Goal: Check status: Check status

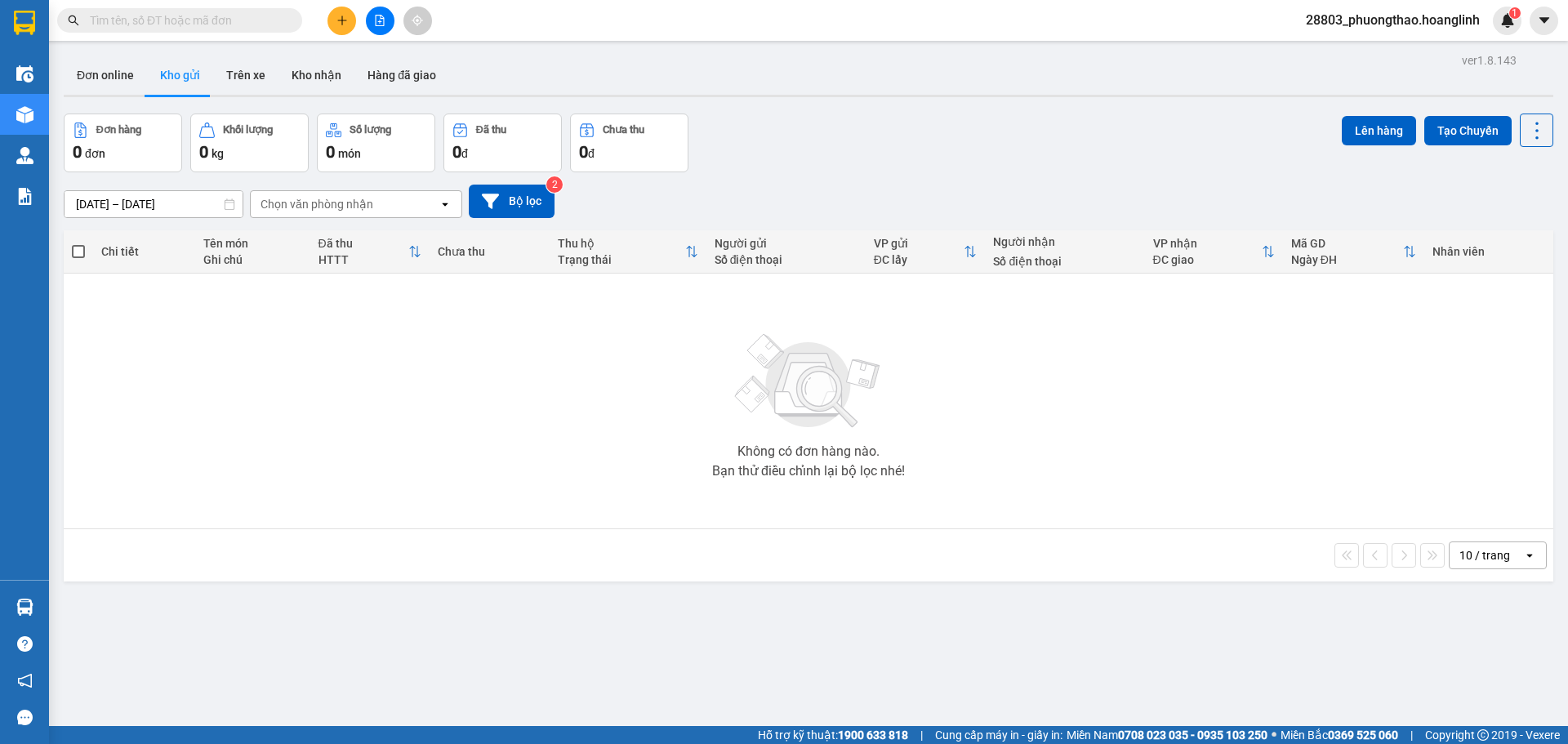
click at [376, 19] on icon "file-add" at bounding box center [380, 20] width 12 height 12
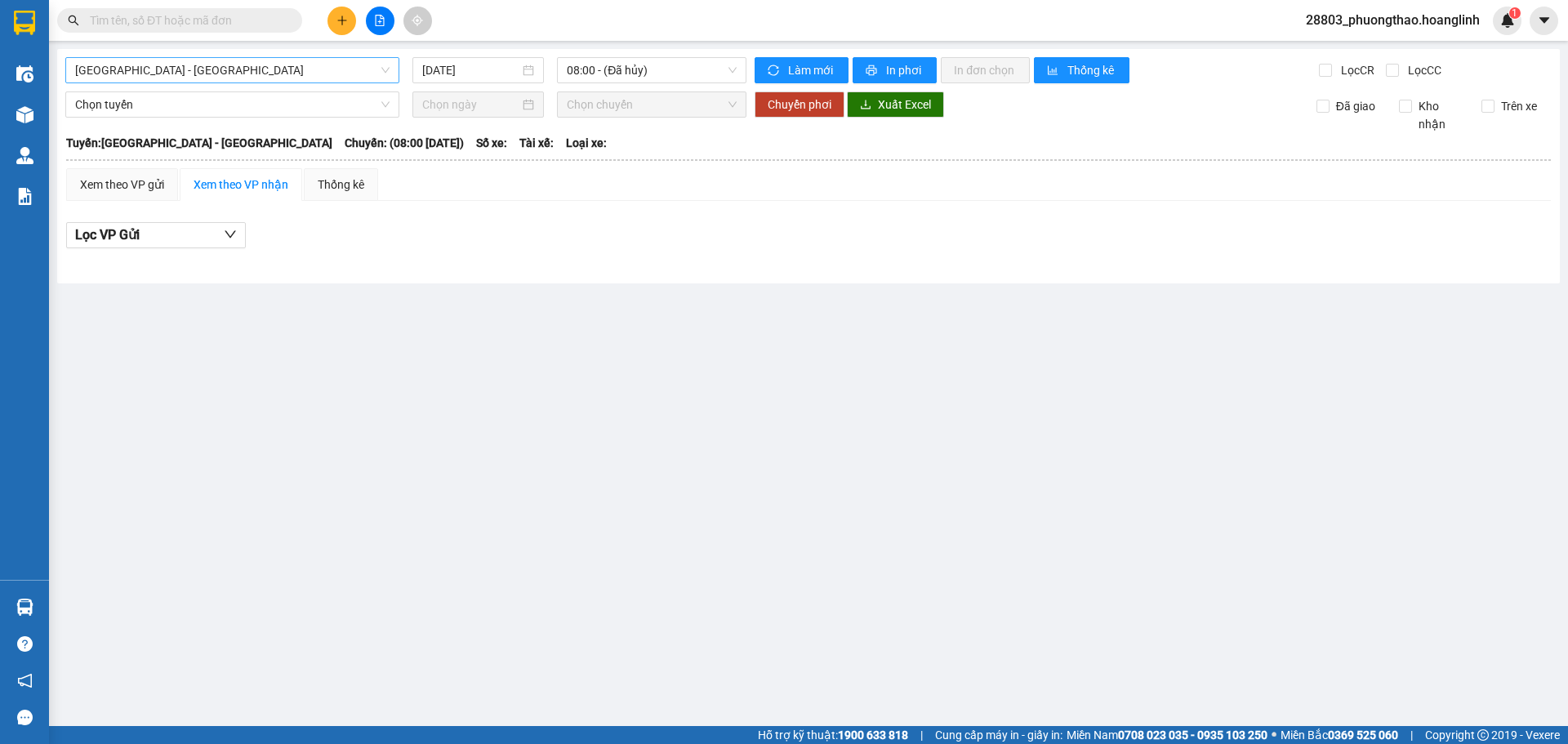
click at [157, 66] on span "[GEOGRAPHIC_DATA] - [GEOGRAPHIC_DATA]" at bounding box center [232, 70] width 314 height 25
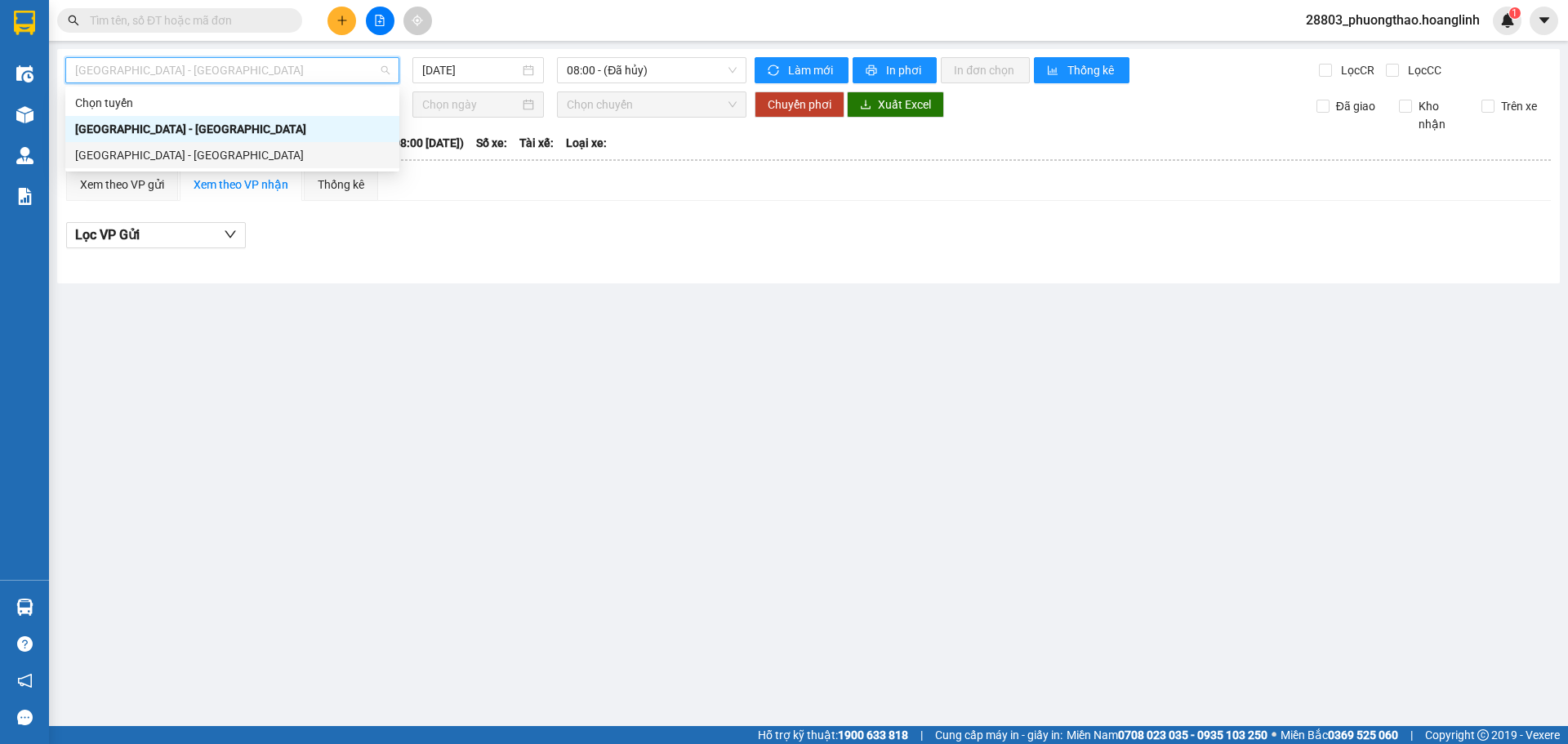
click at [126, 150] on div "[GEOGRAPHIC_DATA] - [GEOGRAPHIC_DATA]" at bounding box center [232, 155] width 314 height 18
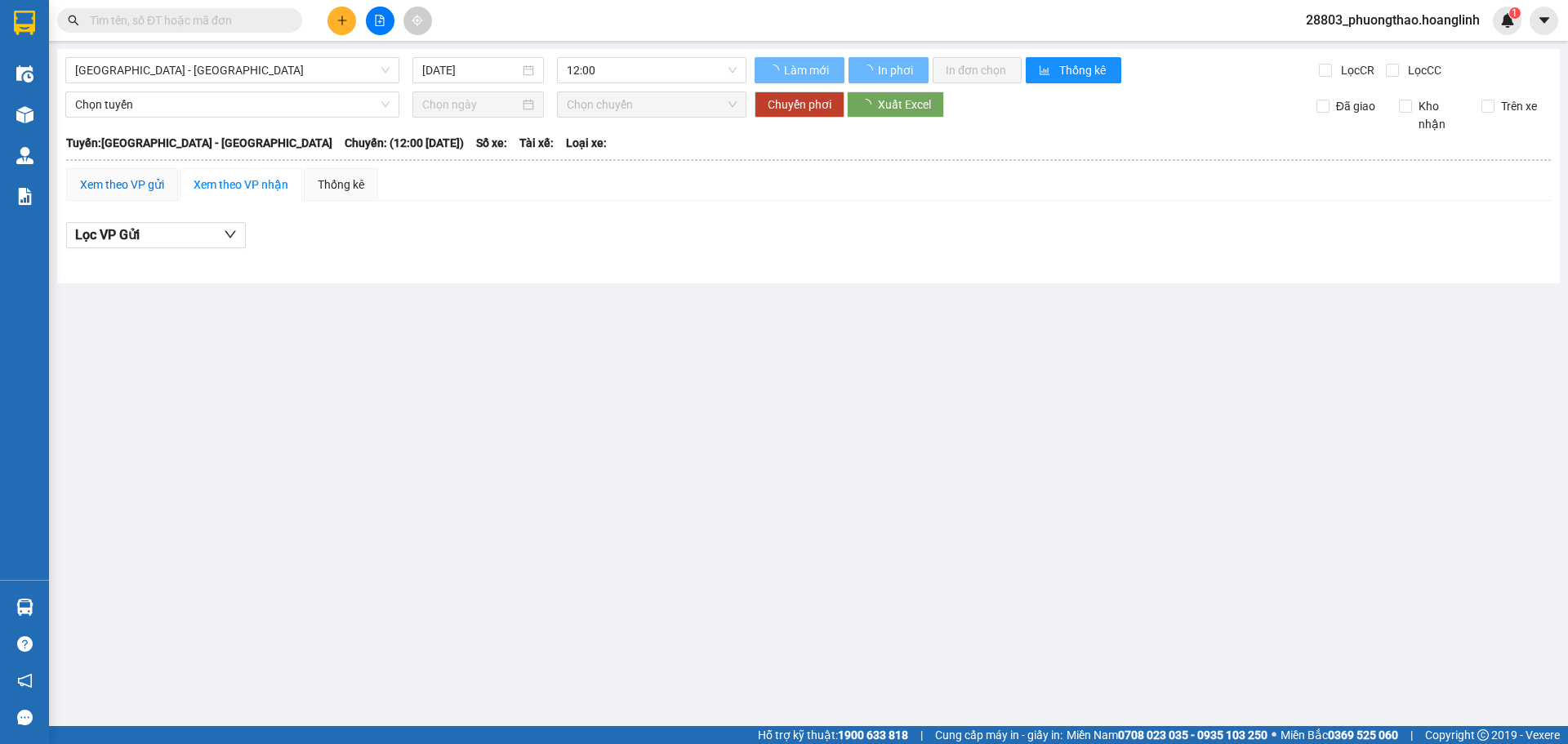
click at [126, 183] on div "Xem theo VP gửi" at bounding box center [122, 184] width 84 height 18
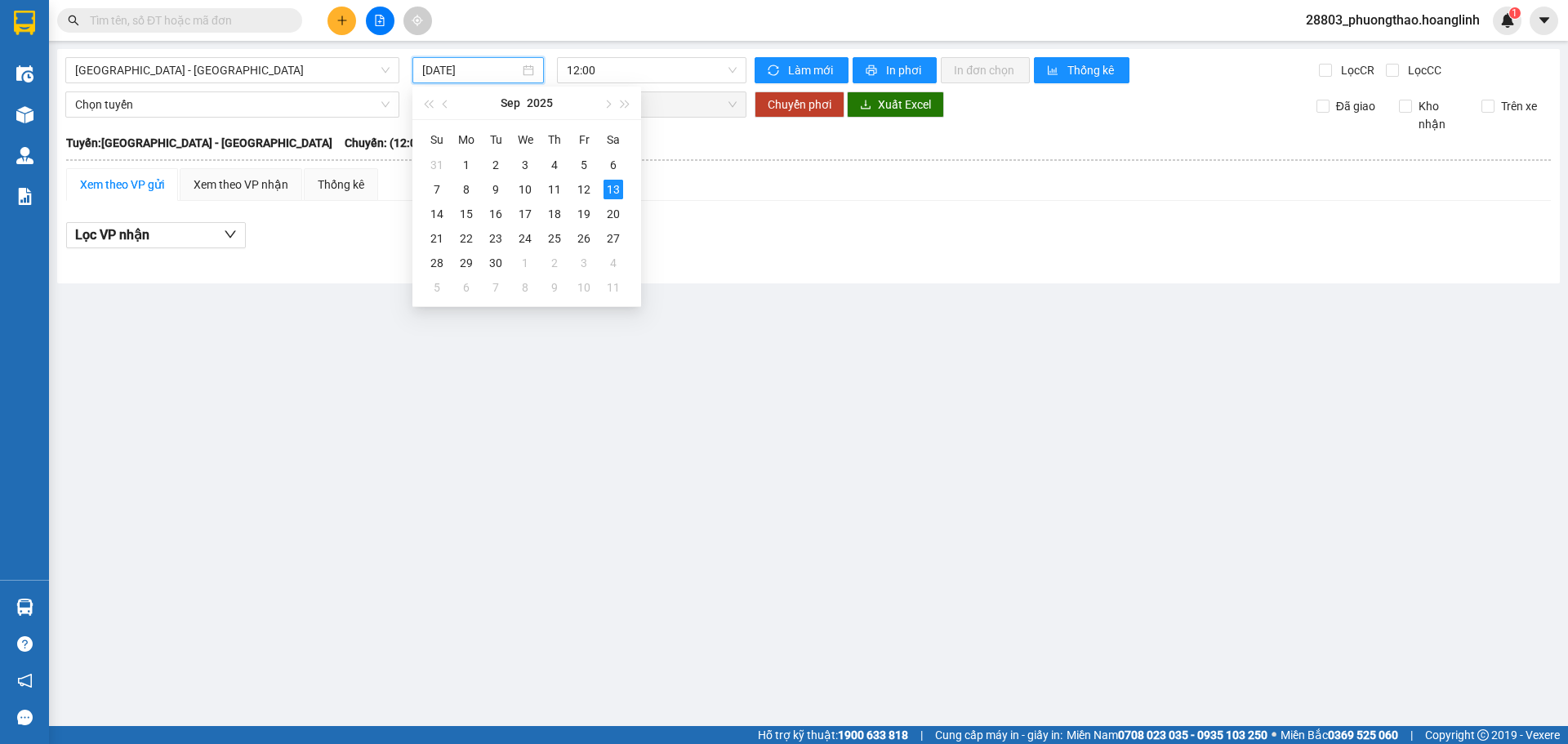
click at [472, 72] on input "[DATE]" at bounding box center [470, 70] width 97 height 18
click at [584, 184] on div "12" at bounding box center [584, 189] width 19 height 19
type input "[DATE]"
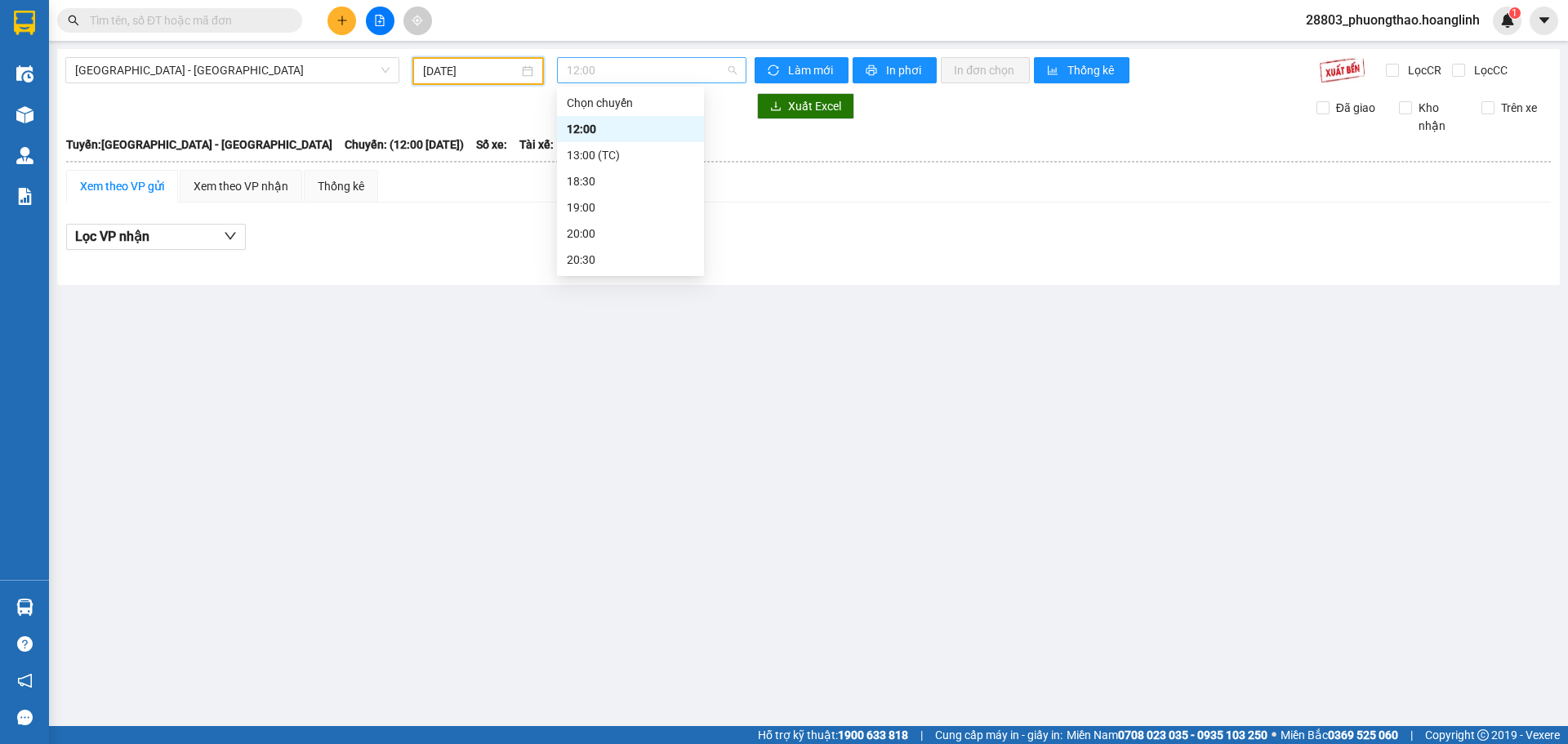
click at [592, 79] on span "12:00" at bounding box center [652, 70] width 170 height 25
click at [602, 223] on div "20:00" at bounding box center [630, 233] width 147 height 26
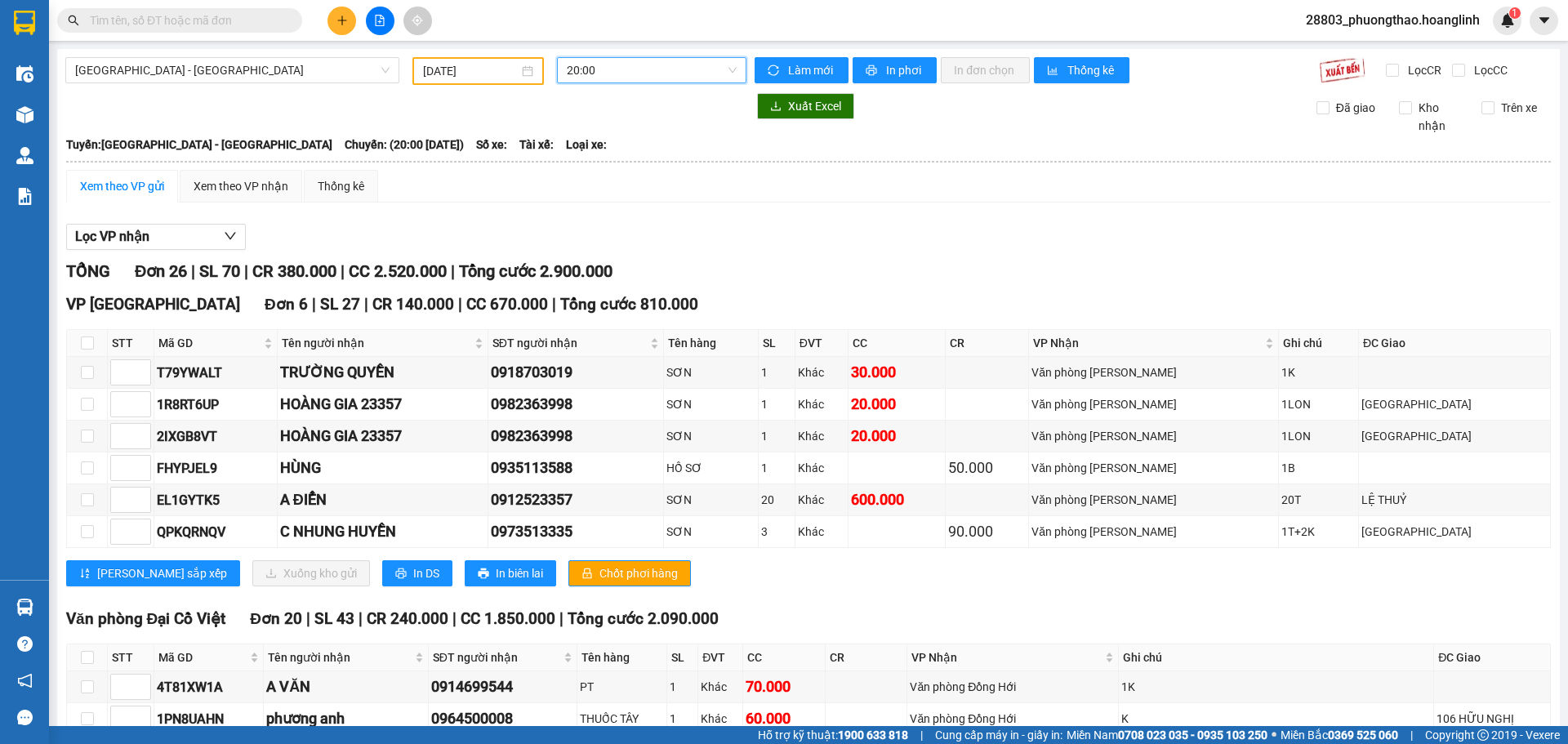
click at [586, 67] on span "20:00" at bounding box center [652, 70] width 170 height 25
drag, startPoint x: 615, startPoint y: 246, endPoint x: 616, endPoint y: 259, distance: 13.0
click at [616, 259] on div "20:30" at bounding box center [626, 259] width 147 height 26
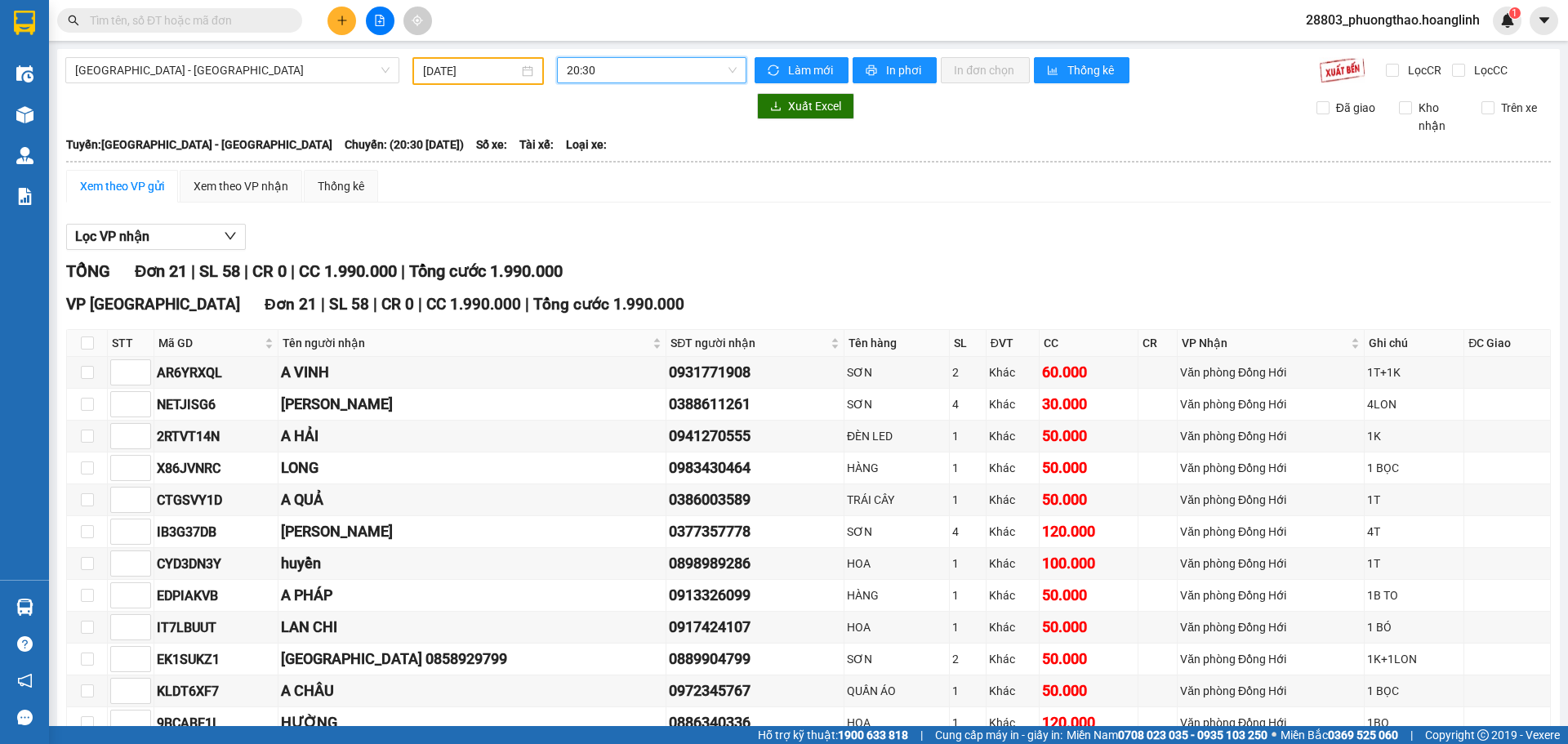
click at [574, 71] on span "20:30" at bounding box center [652, 70] width 170 height 25
click at [601, 232] on div "20:00" at bounding box center [626, 234] width 128 height 18
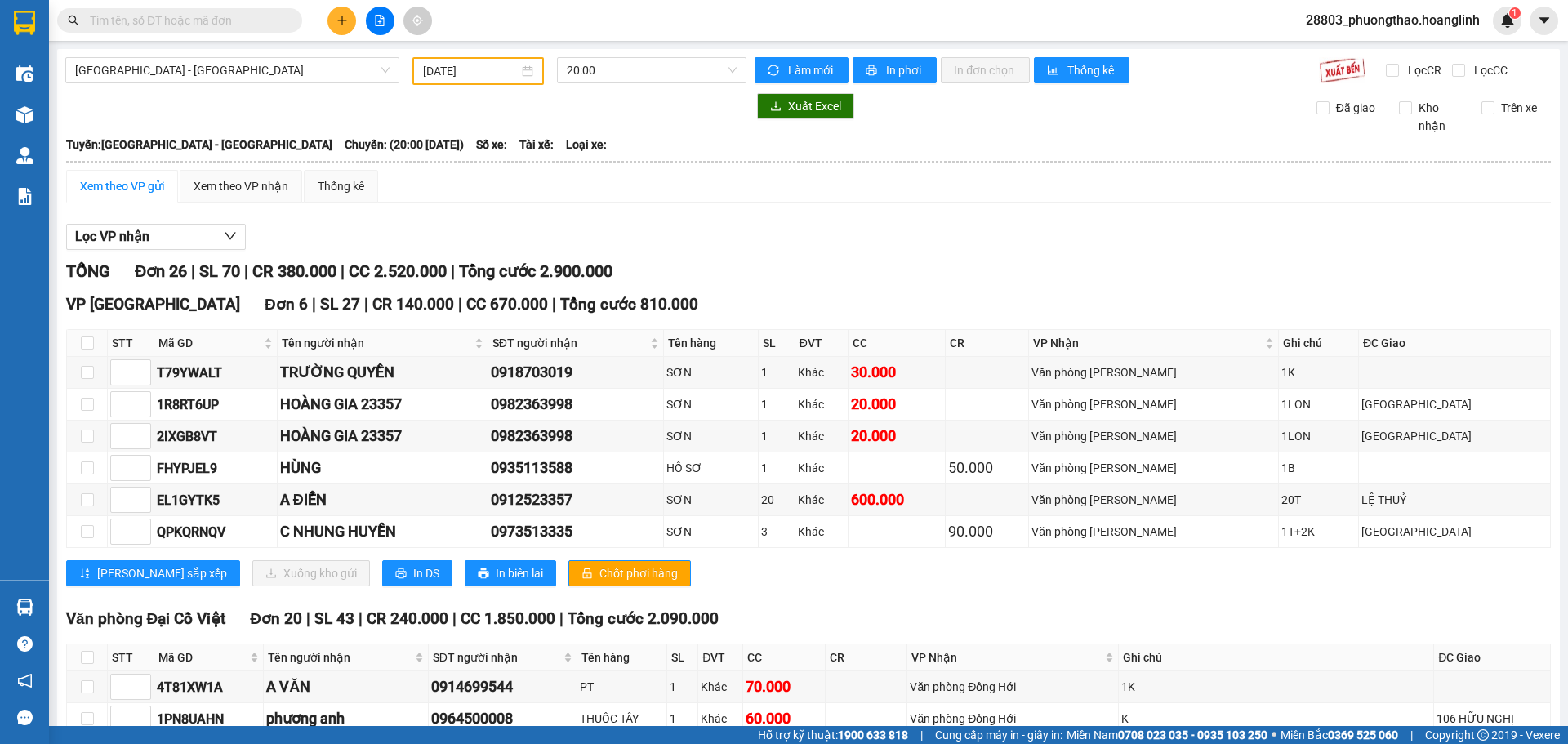
click at [228, 17] on input "text" at bounding box center [185, 21] width 193 height 18
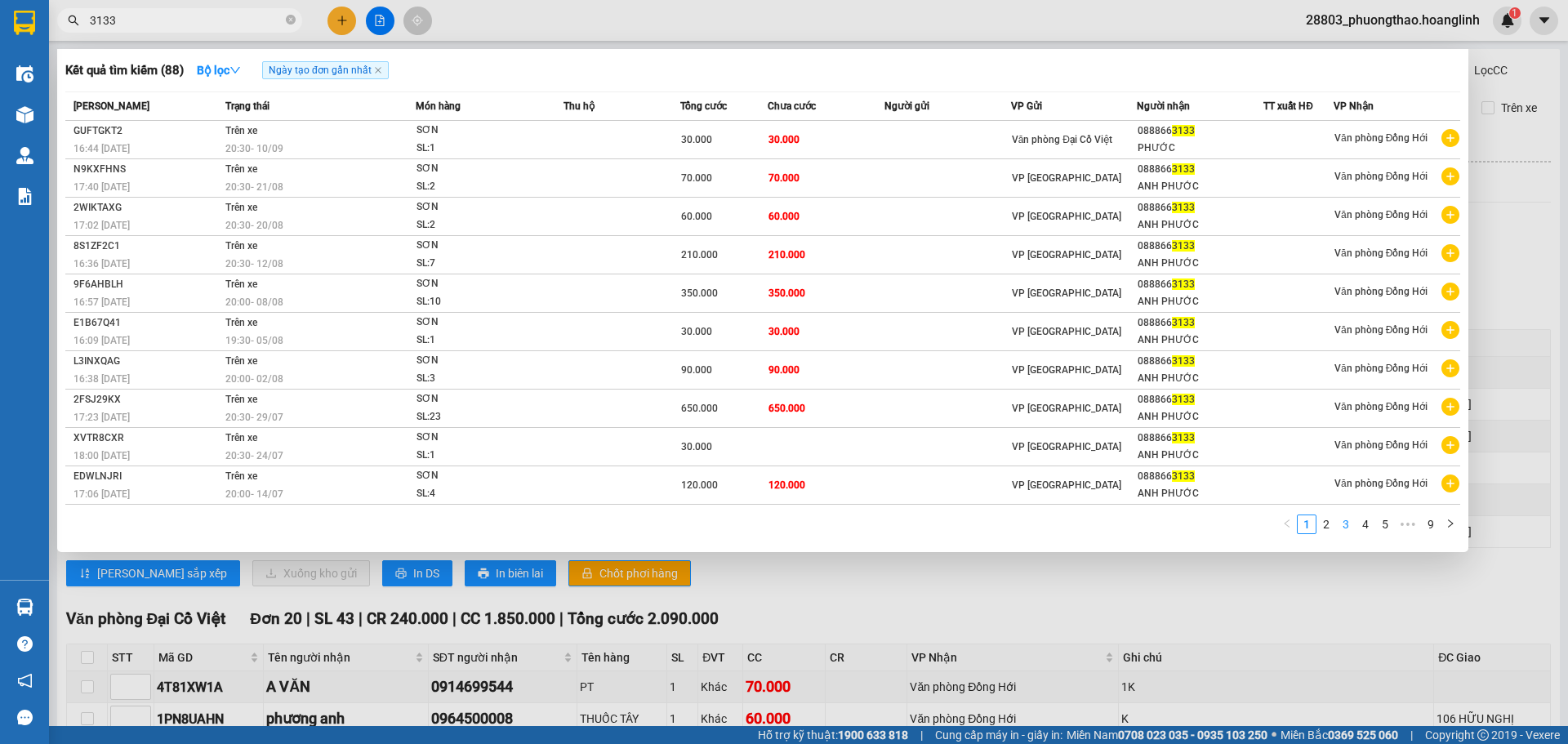
type input "3133"
click at [1339, 523] on link "3" at bounding box center [1346, 524] width 18 height 18
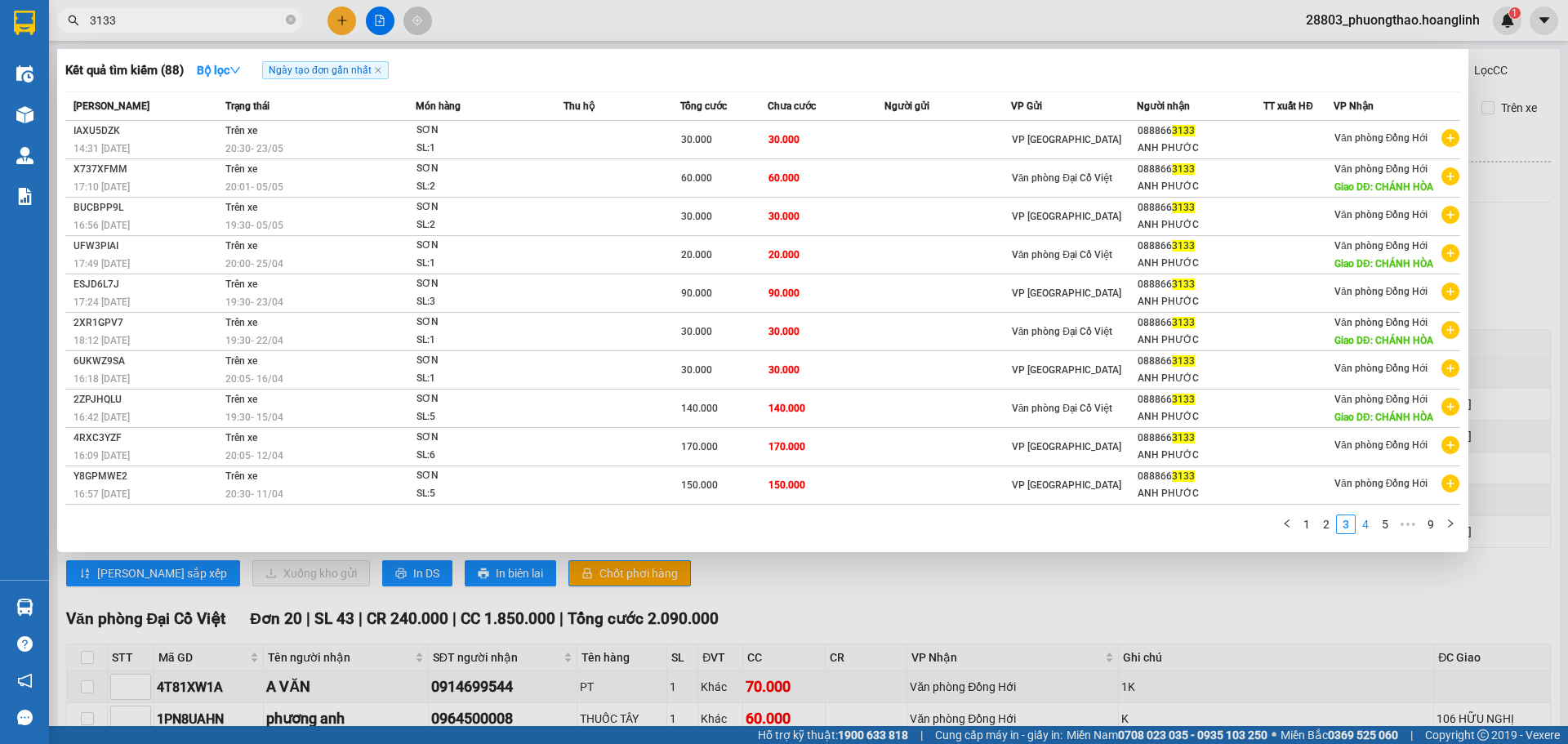
click at [1361, 524] on link "4" at bounding box center [1366, 524] width 18 height 18
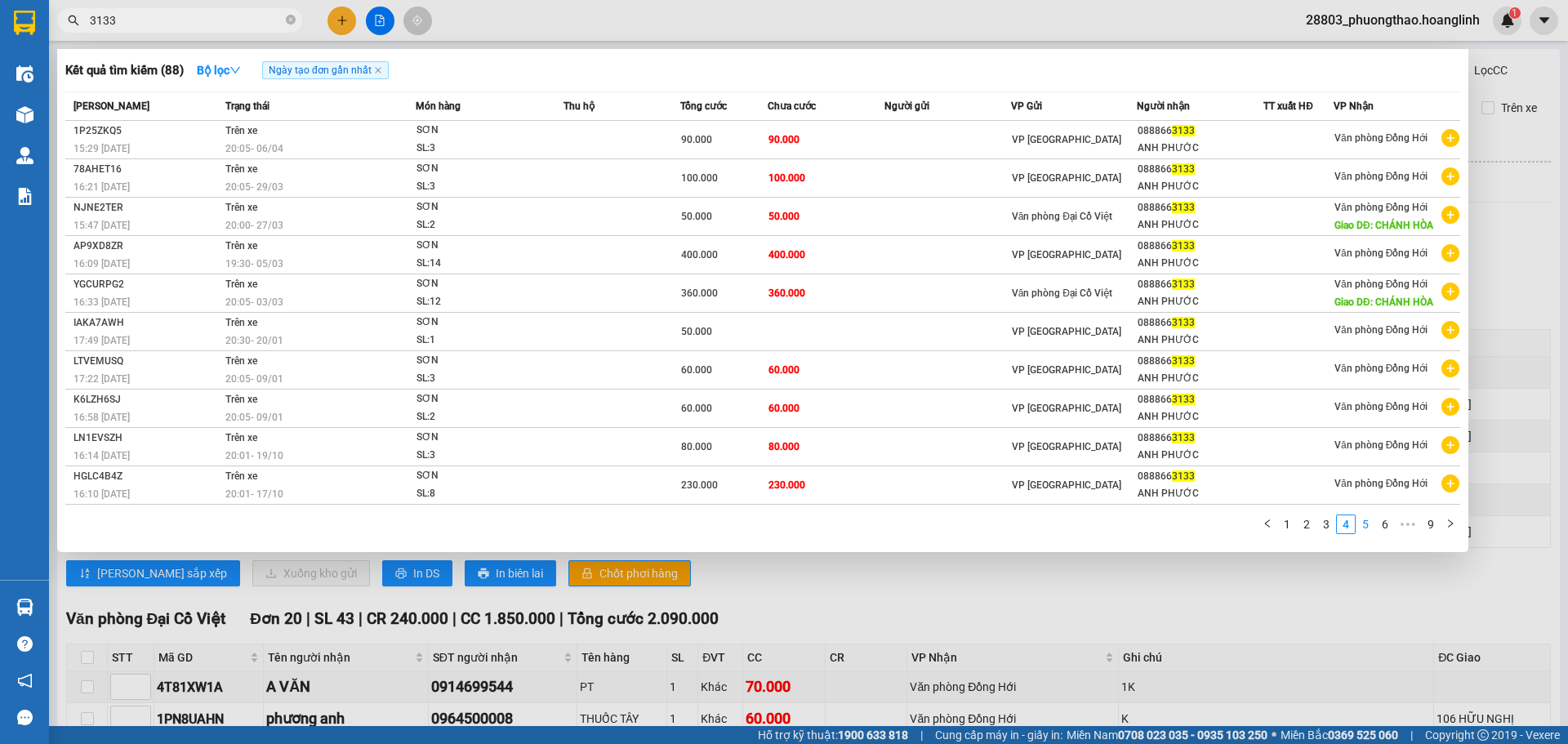
click at [1374, 528] on li "5" at bounding box center [1365, 523] width 19 height 19
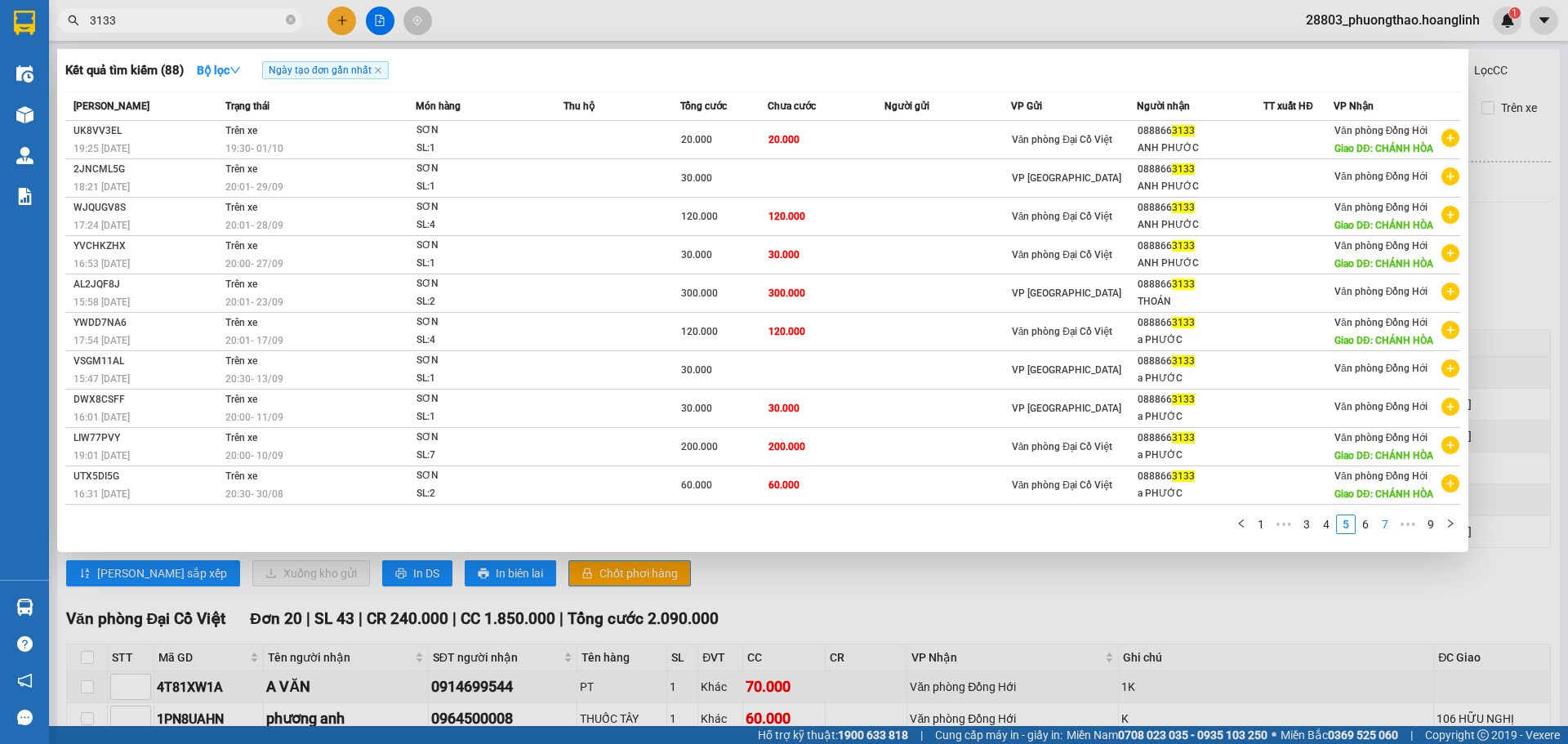
click at [1383, 523] on link "7" at bounding box center [1385, 524] width 18 height 18
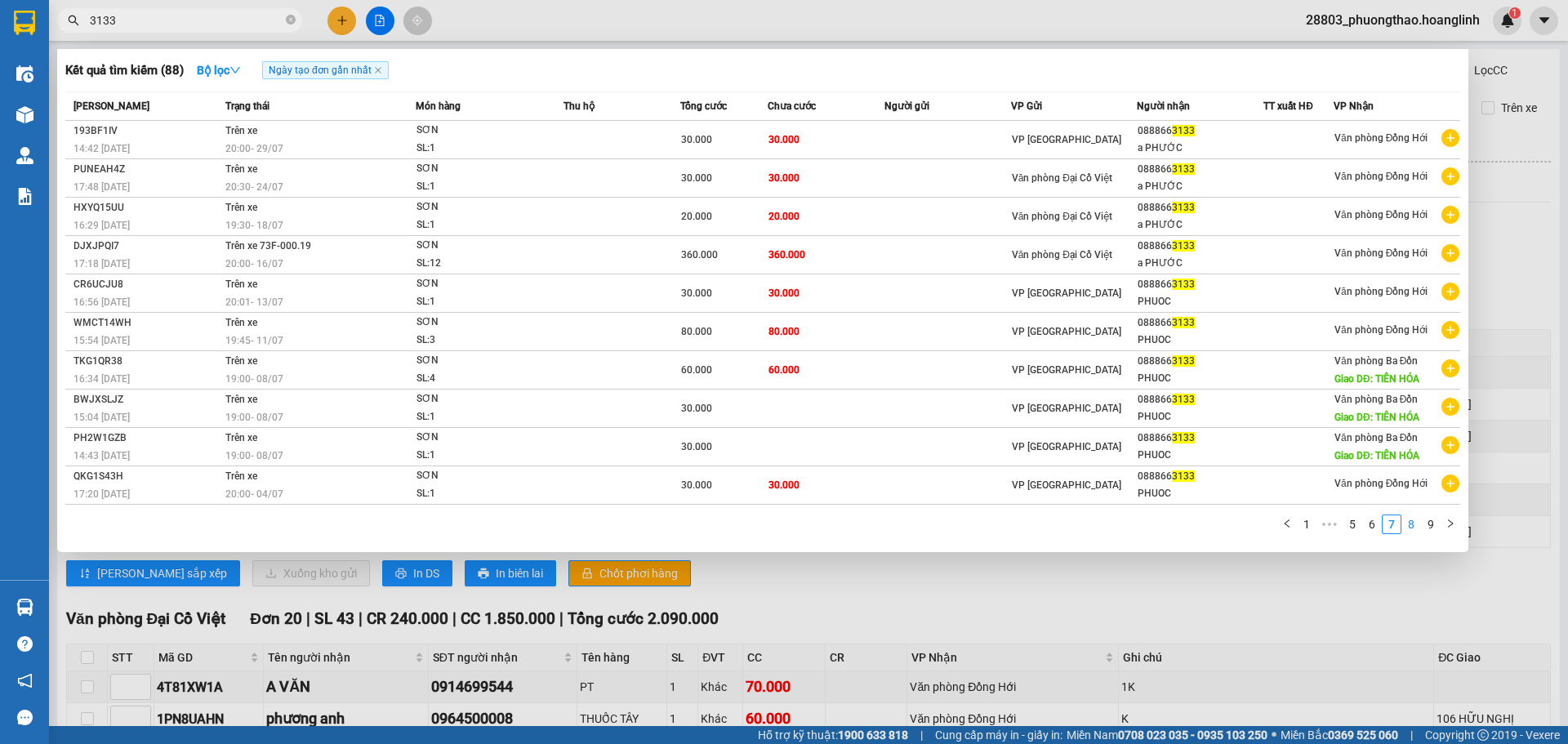
click at [1414, 525] on link "8" at bounding box center [1412, 524] width 18 height 18
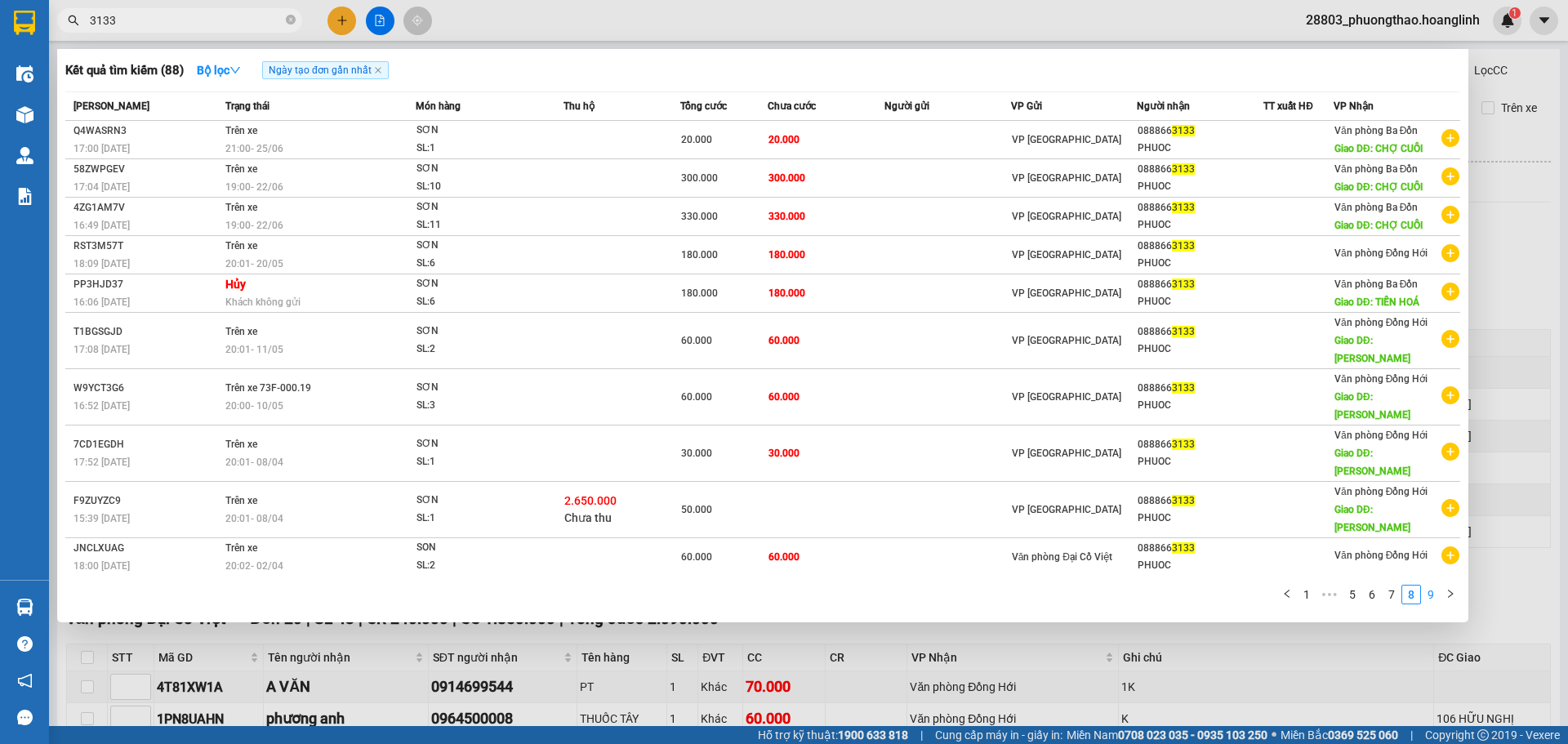
click at [1423, 585] on link "9" at bounding box center [1431, 594] width 18 height 18
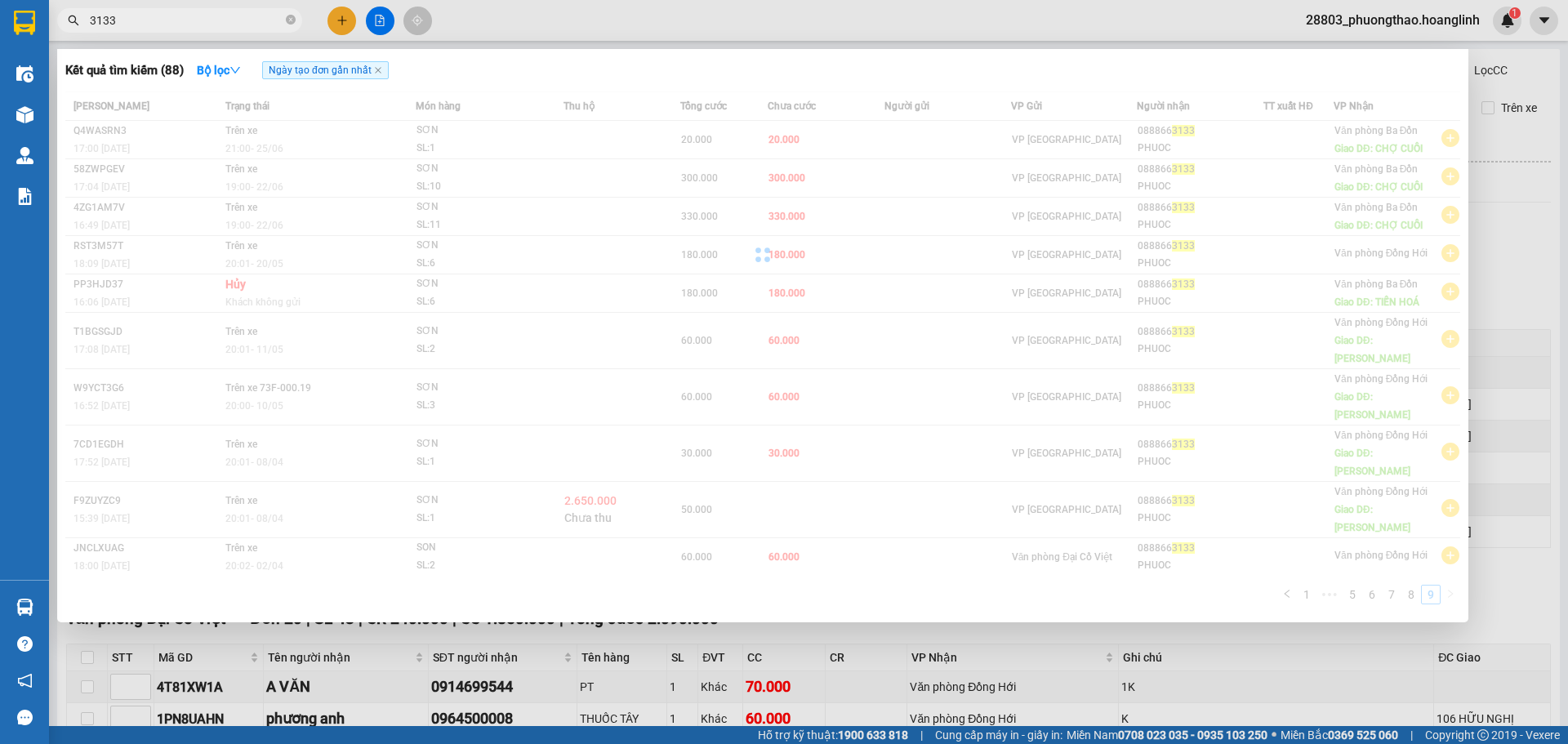
click at [0, 20] on div "Kết quả tìm kiếm ( 88 ) Bộ lọc Ngày tạo đơn gần nhất Mã ĐH Trạng thái Món hàng …" at bounding box center [0, 20] width 0 height 0
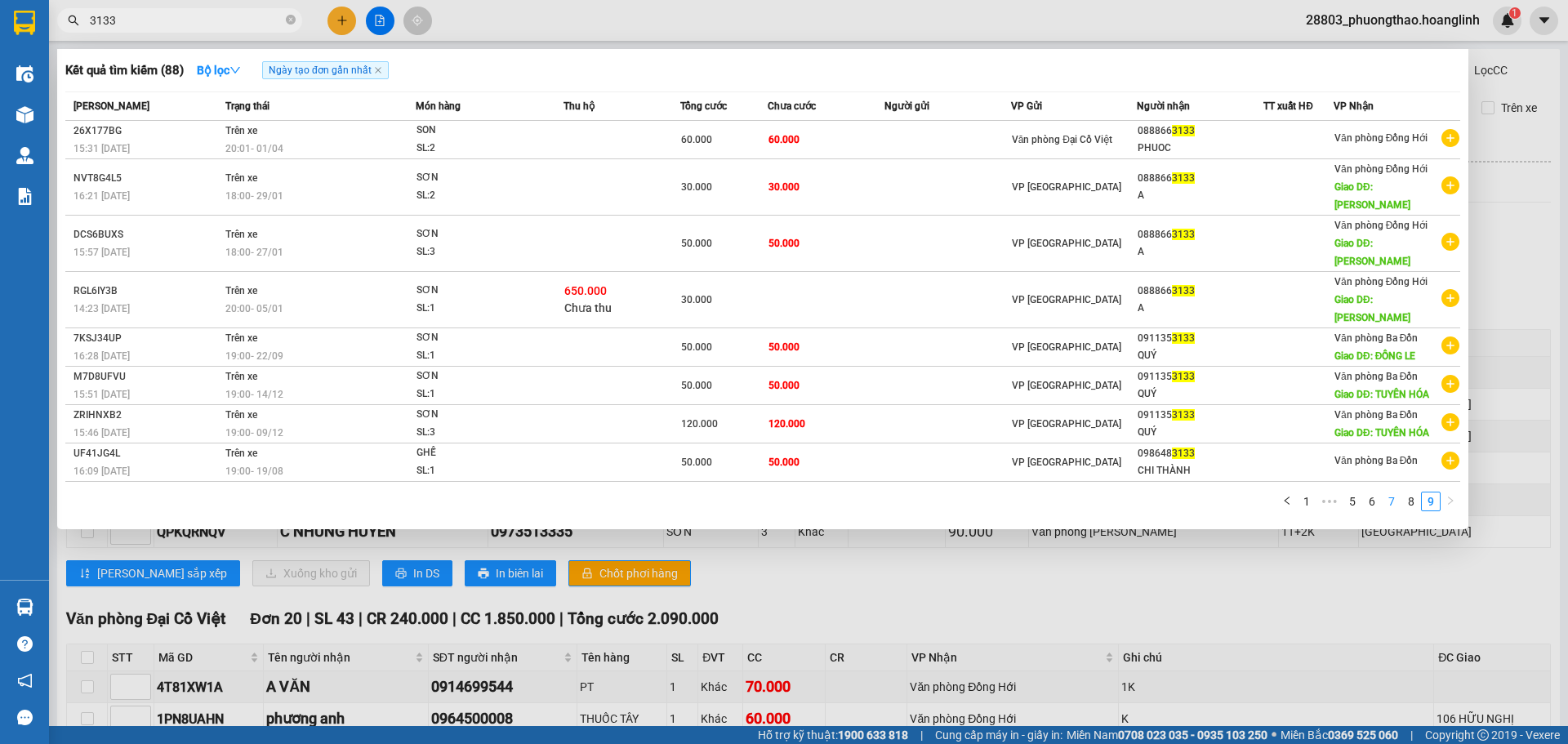
click at [1388, 492] on link "7" at bounding box center [1392, 501] width 18 height 18
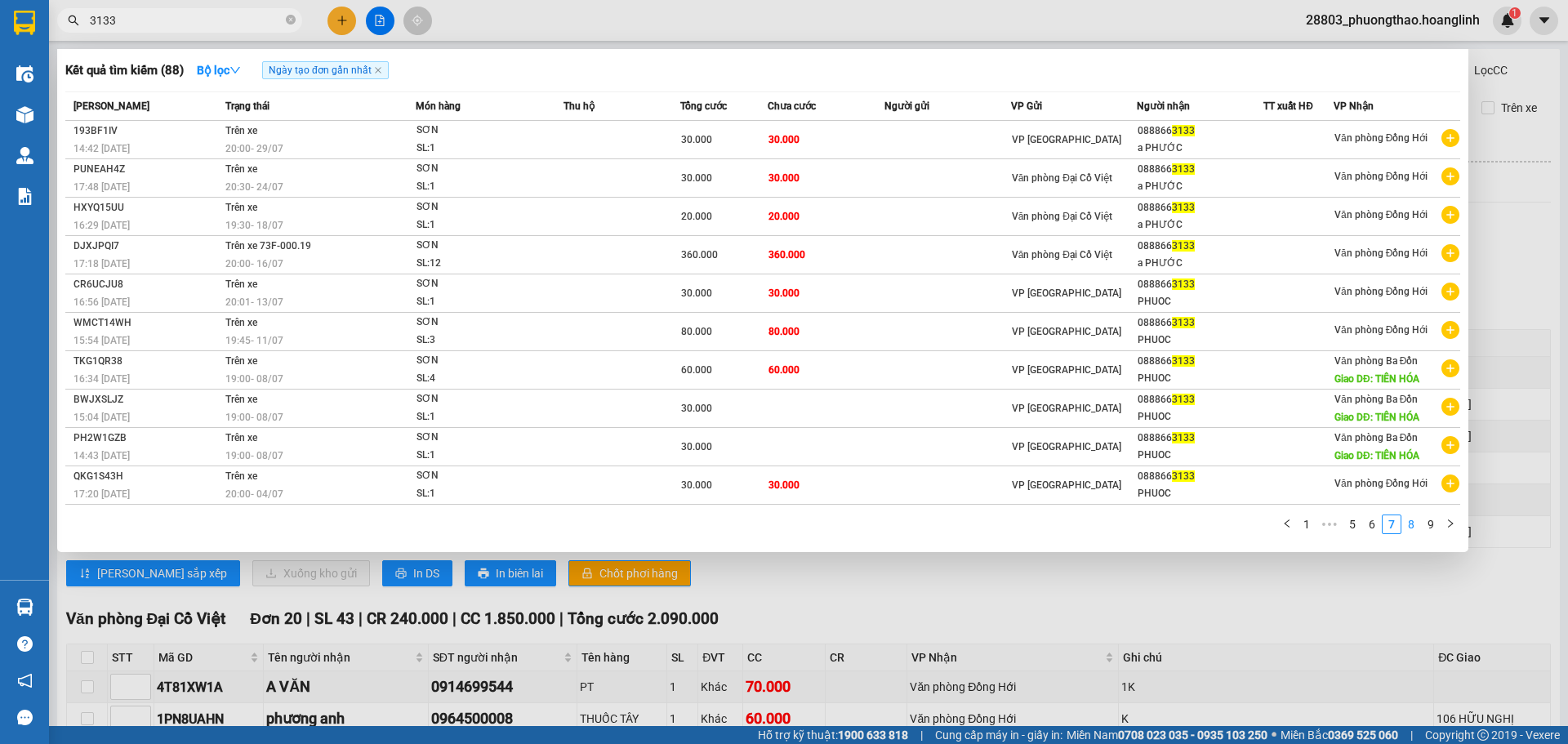
click at [1412, 524] on link "8" at bounding box center [1412, 524] width 18 height 18
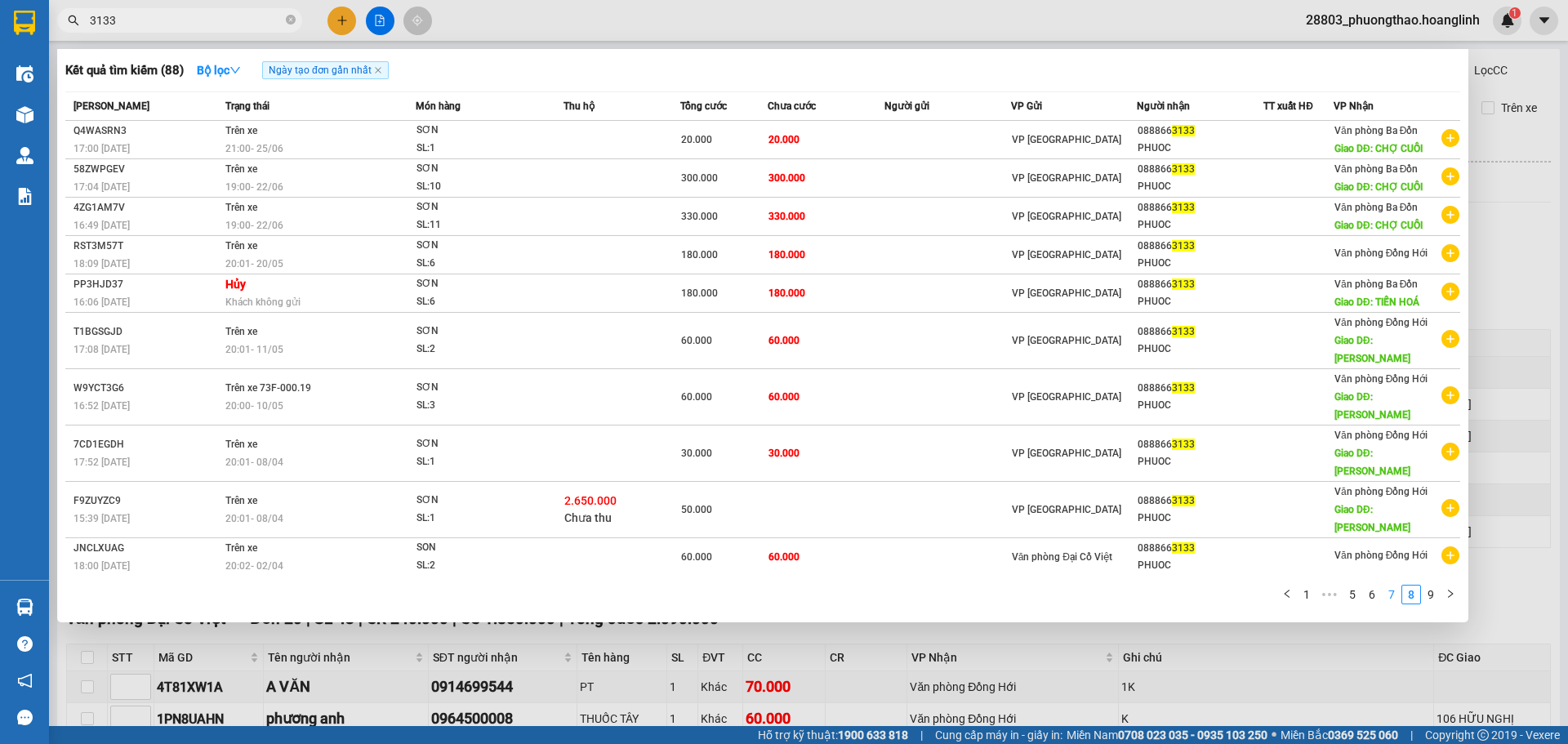
click at [1391, 585] on link "7" at bounding box center [1392, 594] width 18 height 18
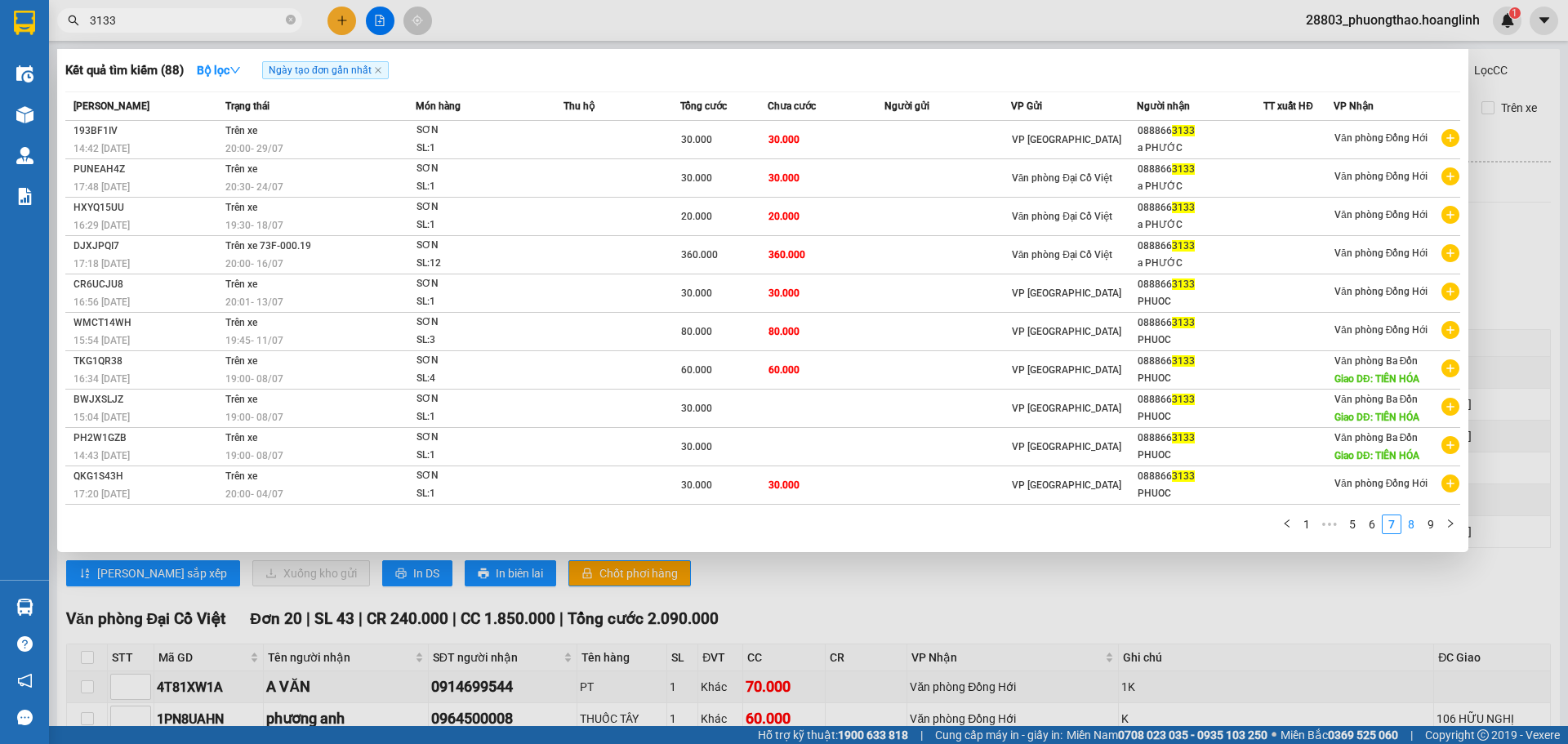
click at [1412, 519] on link "8" at bounding box center [1412, 524] width 18 height 18
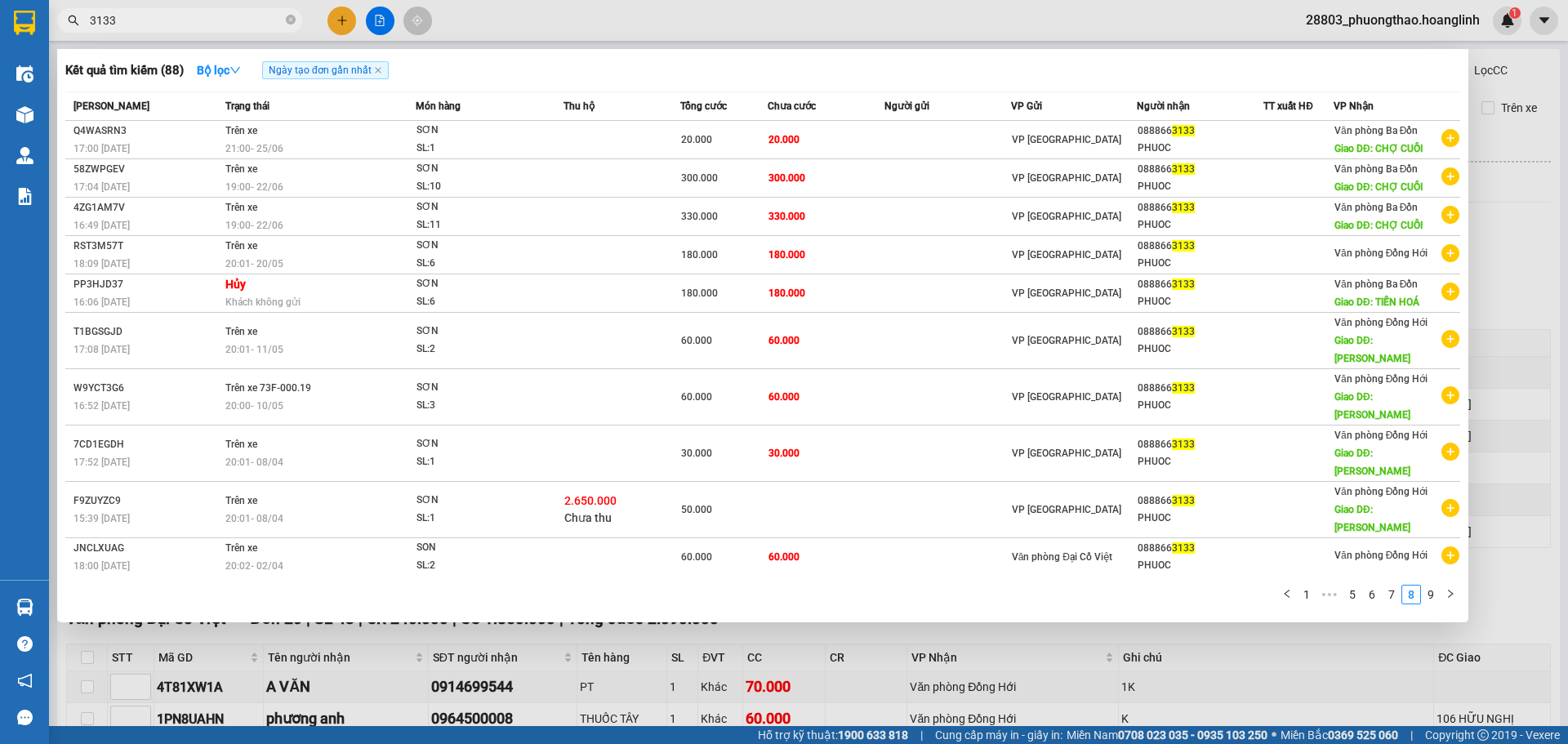
click at [1548, 558] on div at bounding box center [784, 372] width 1568 height 744
